Goal: Find specific page/section: Find specific page/section

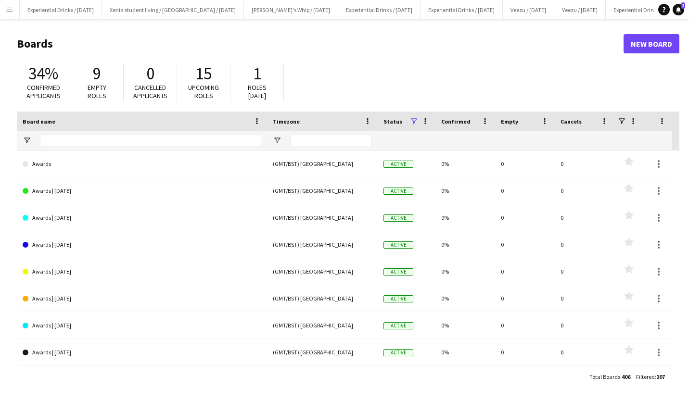
click at [9, 9] on app-icon "Menu" at bounding box center [10, 10] width 8 height 8
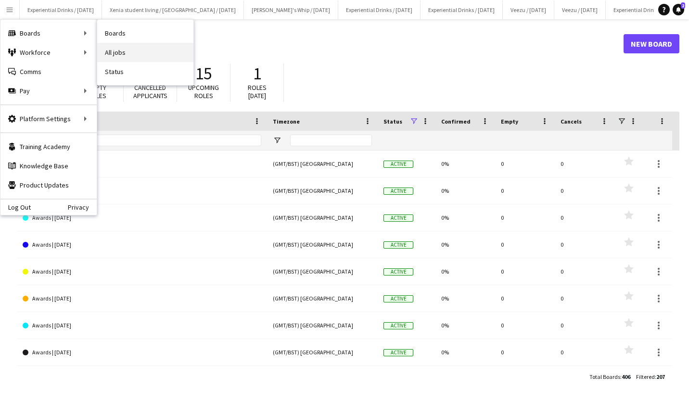
click at [111, 46] on link "All jobs" at bounding box center [145, 52] width 96 height 19
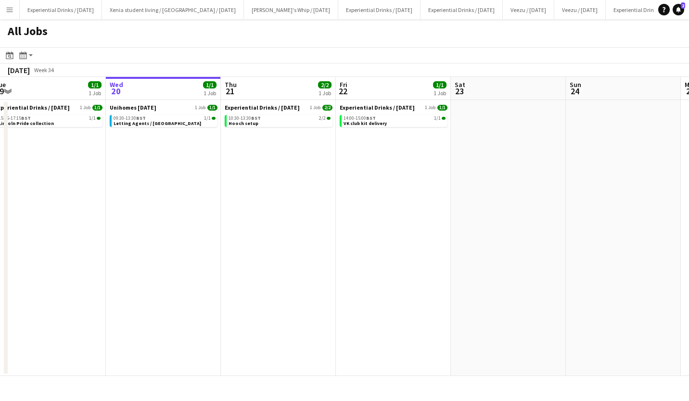
scroll to position [0, 240]
click at [266, 119] on div "10:30-13:30 BST 2/2" at bounding box center [279, 118] width 102 height 5
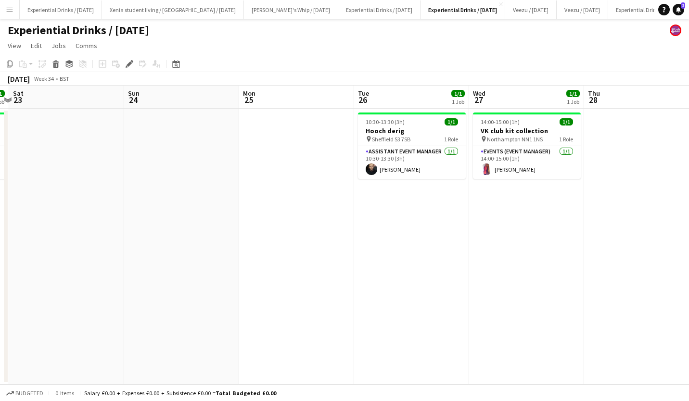
scroll to position [0, 371]
